Goal: Obtain resource: Download file/media

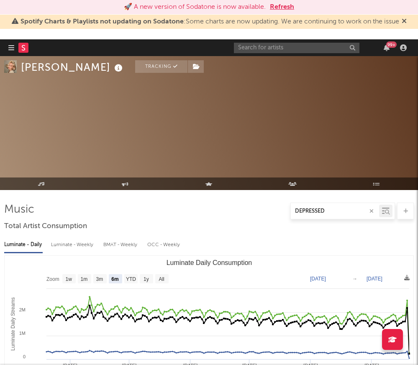
select select "6m"
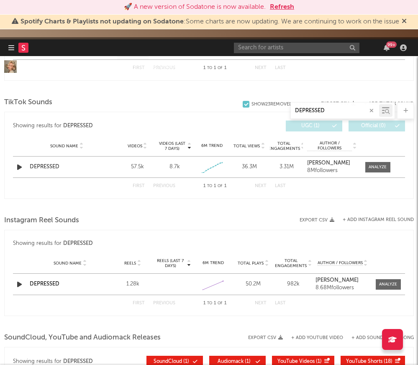
click at [21, 47] on rect at bounding box center [23, 48] width 10 height 10
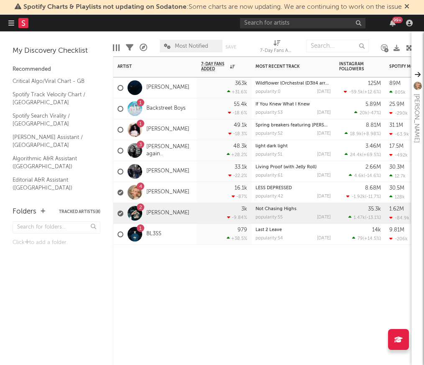
click at [188, 212] on div "2 [PERSON_NAME]" at bounding box center [155, 213] width 84 height 21
click at [157, 213] on link "[PERSON_NAME]" at bounding box center [168, 213] width 43 height 7
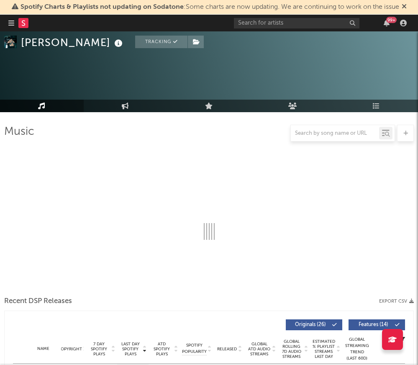
scroll to position [58, 0]
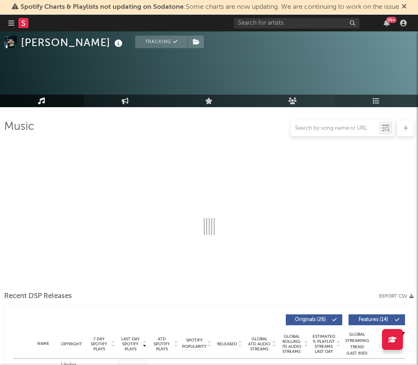
select select "6m"
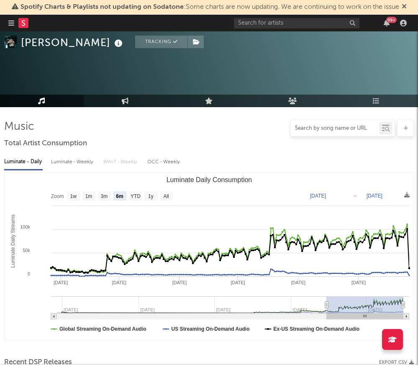
click at [346, 127] on input "text" at bounding box center [335, 128] width 88 height 7
type input "make believe"
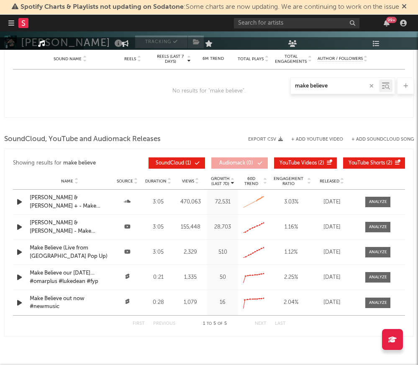
scroll to position [684, 0]
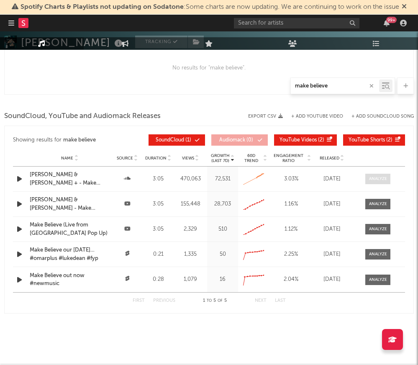
click at [377, 176] on div at bounding box center [378, 179] width 18 height 6
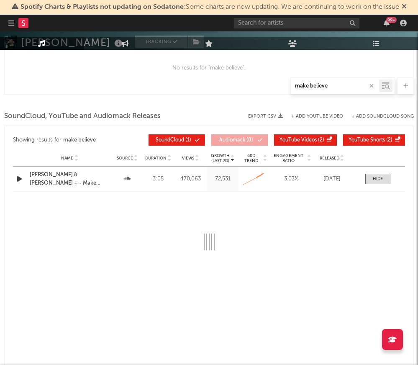
select select "All"
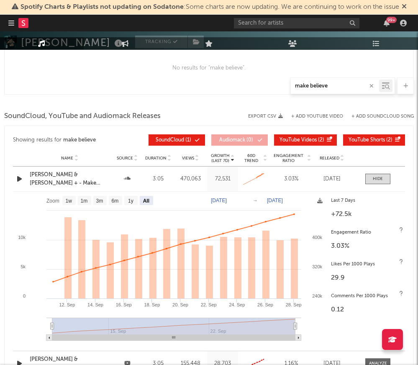
click at [227, 200] on text "[DATE]" at bounding box center [219, 201] width 16 height 6
type input "[DATE]"
click at [188, 199] on rect at bounding box center [170, 269] width 314 height 155
click at [321, 200] on icon at bounding box center [319, 200] width 5 height 5
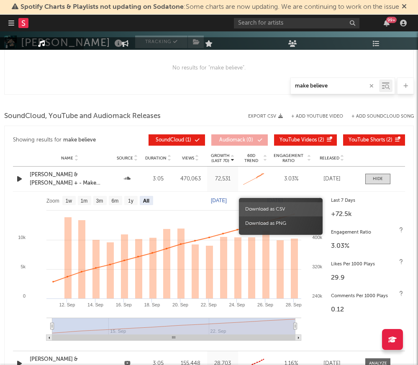
click at [288, 210] on span "Download as CSV" at bounding box center [281, 209] width 84 height 14
